Goal: Find specific page/section

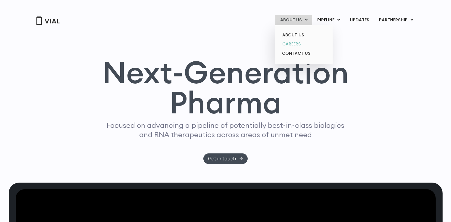
click at [296, 45] on link "CAREERS" at bounding box center [304, 43] width 53 height 9
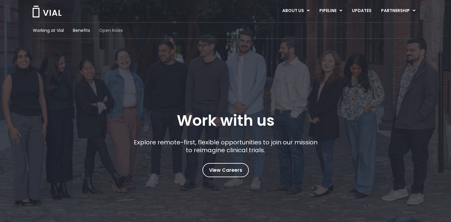
click at [115, 30] on span "Open Roles" at bounding box center [111, 30] width 24 height 6
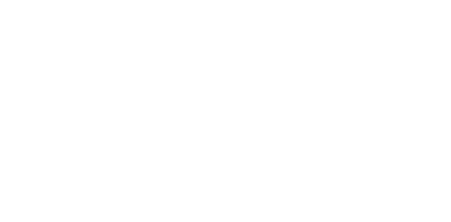
scroll to position [899, 0]
